Goal: Information Seeking & Learning: Learn about a topic

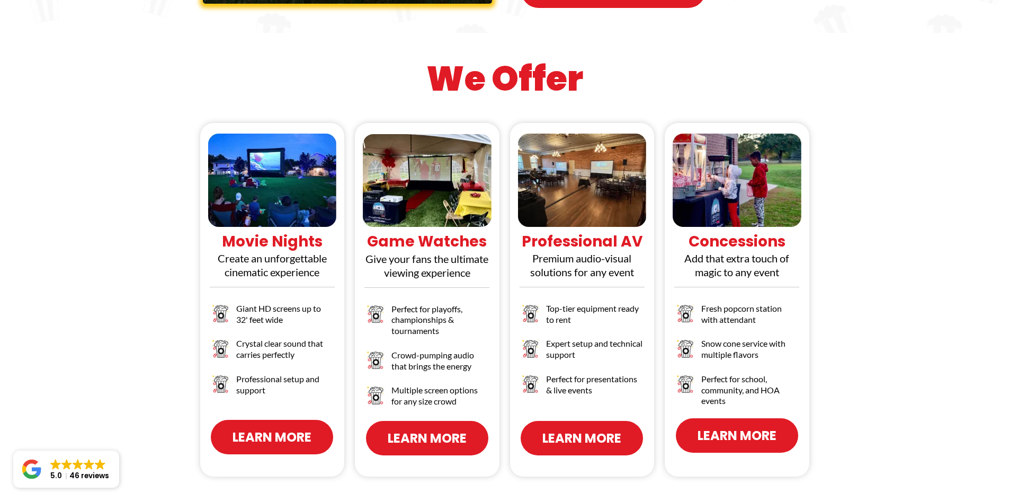
scroll to position [954, 0]
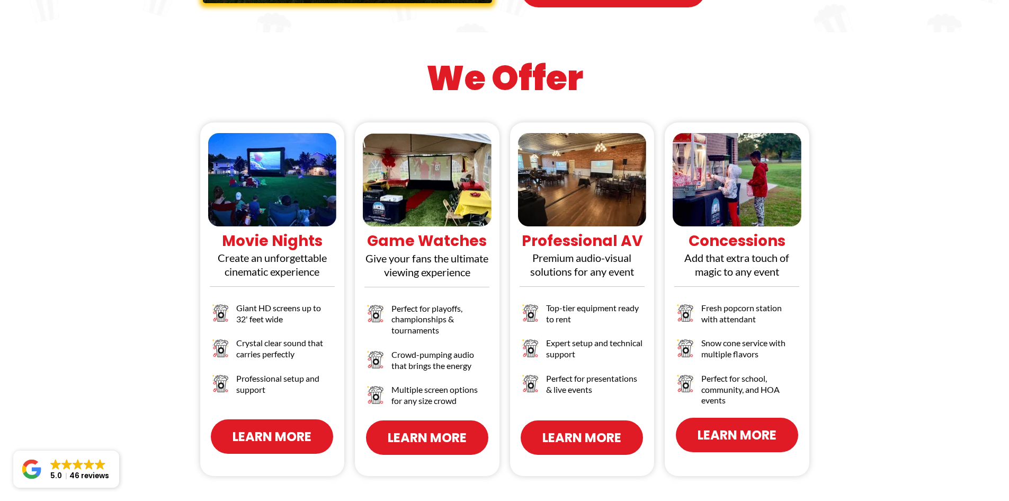
click at [283, 427] on span "Learn More" at bounding box center [272, 436] width 79 height 19
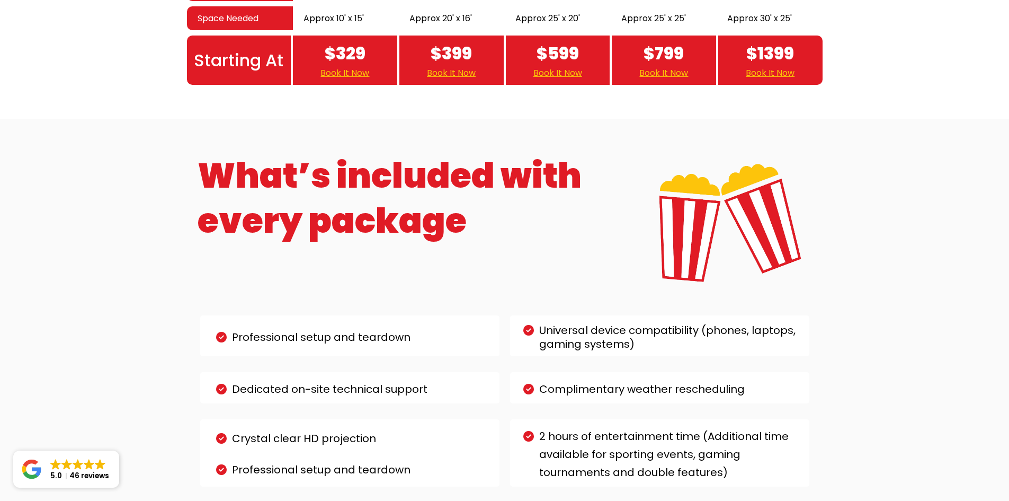
scroll to position [1696, 0]
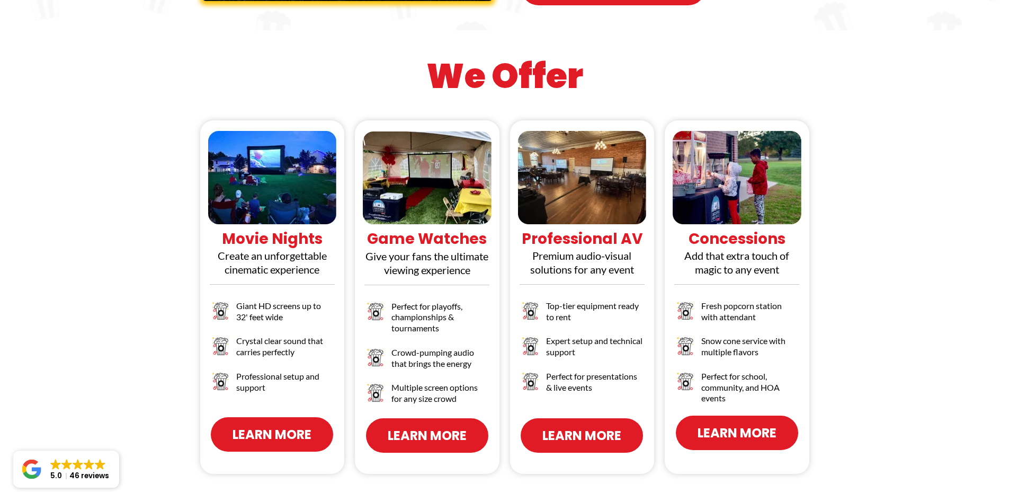
click at [750, 423] on span "Learn More" at bounding box center [737, 432] width 79 height 19
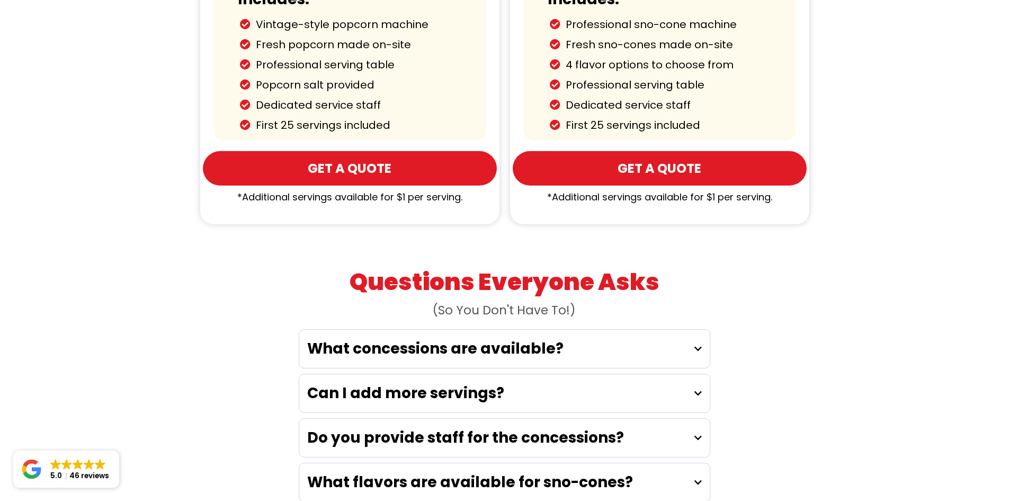
scroll to position [1696, 0]
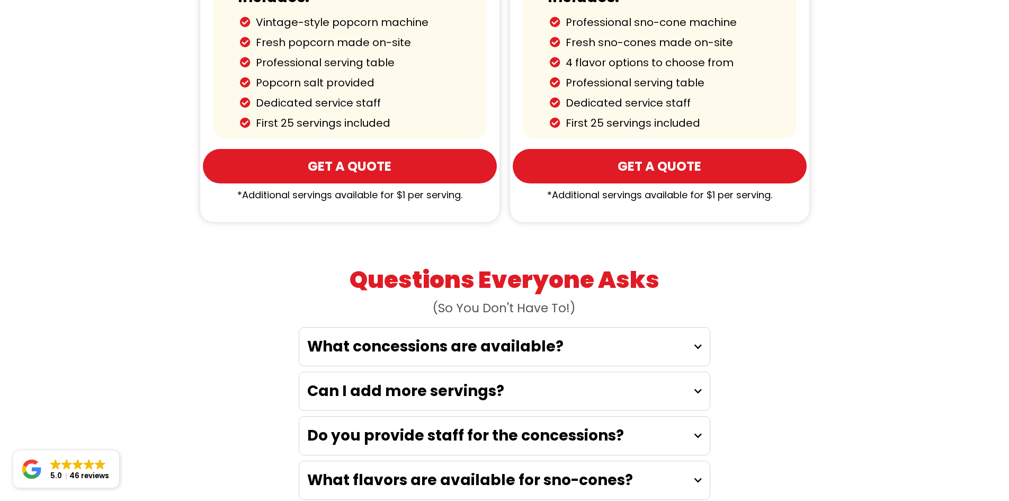
click at [515, 336] on strong "What concessions are available?" at bounding box center [435, 346] width 256 height 21
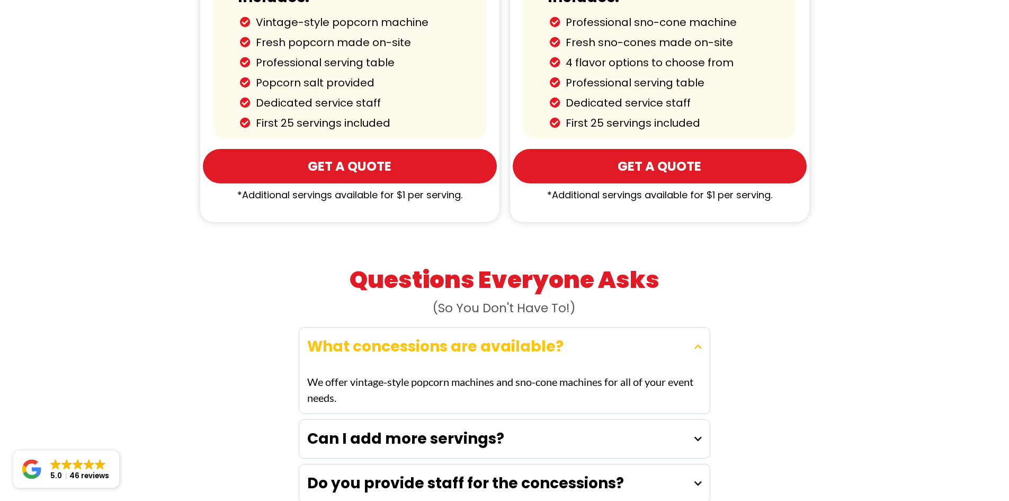
click at [514, 336] on strong "What concessions are available?" at bounding box center [435, 346] width 256 height 21
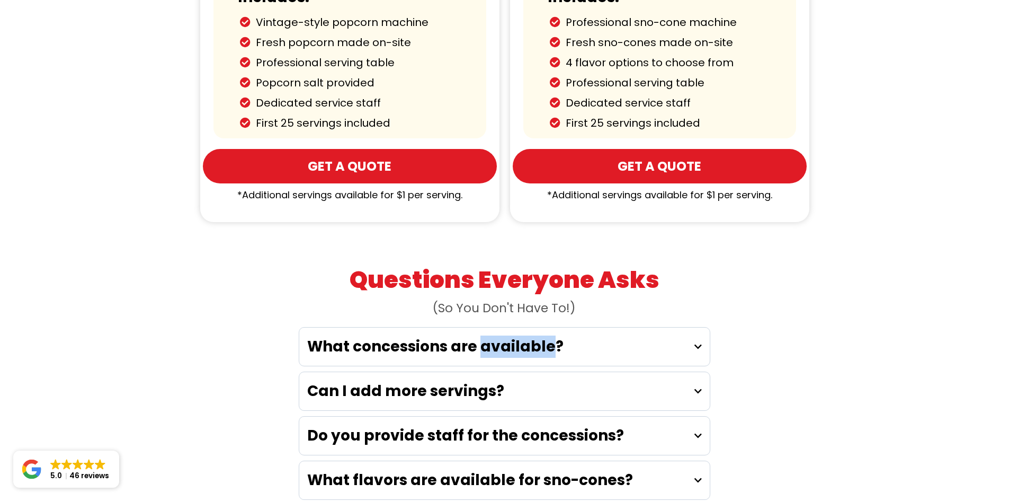
click at [514, 336] on strong "What concessions are available?" at bounding box center [435, 346] width 256 height 21
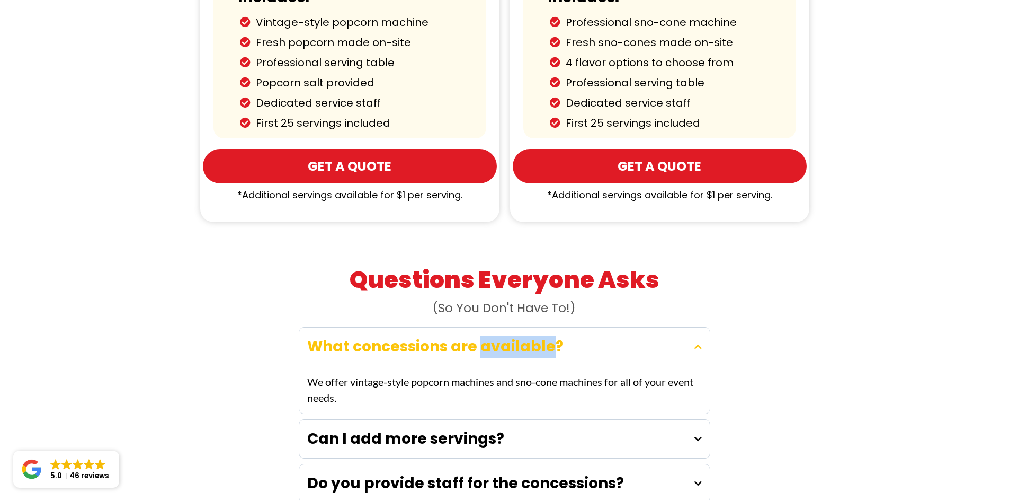
click at [513, 336] on strong "What concessions are available?" at bounding box center [435, 346] width 256 height 21
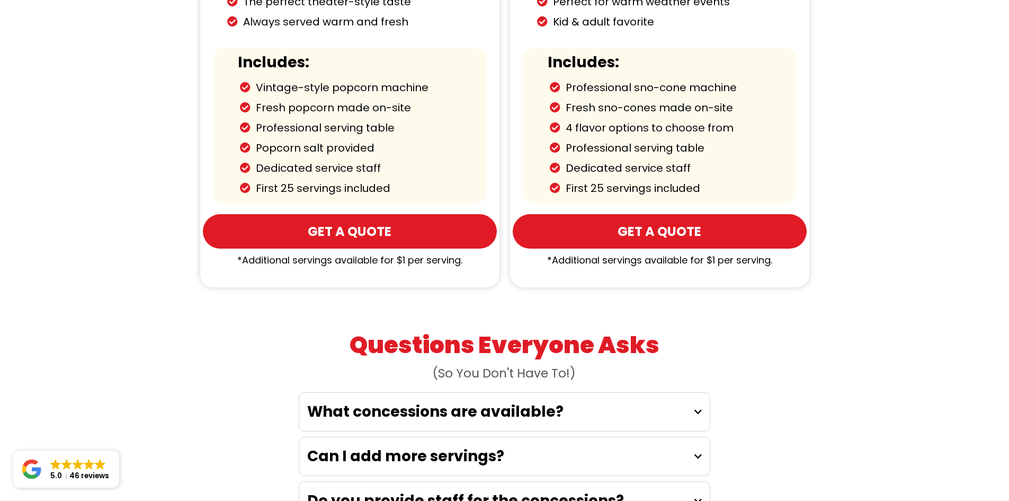
scroll to position [1431, 0]
